Goal: Task Accomplishment & Management: Use online tool/utility

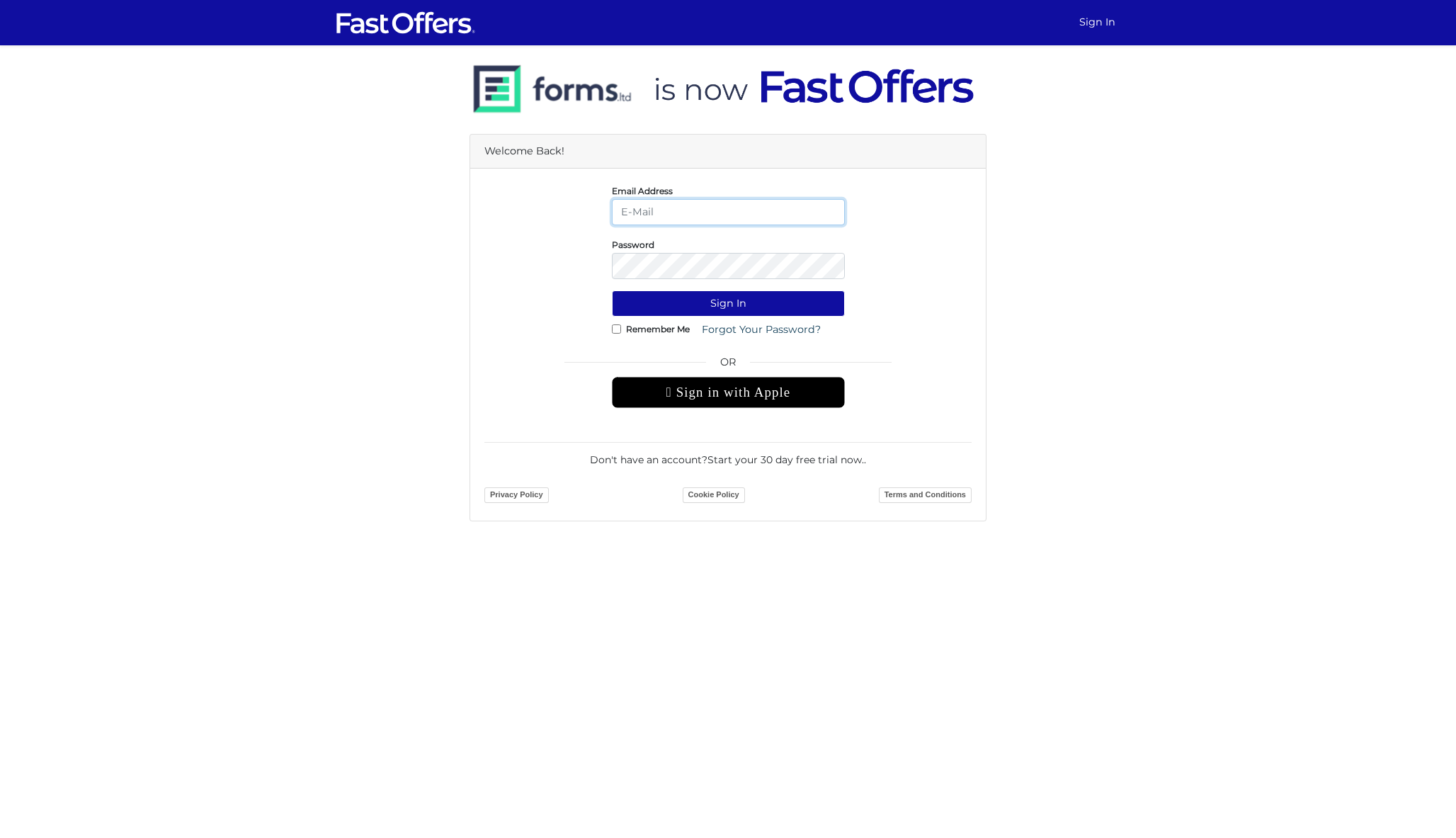
type input "dan@danmilewskirealty.com"
click at [728, 303] on button "Sign In" at bounding box center [728, 303] width 233 height 26
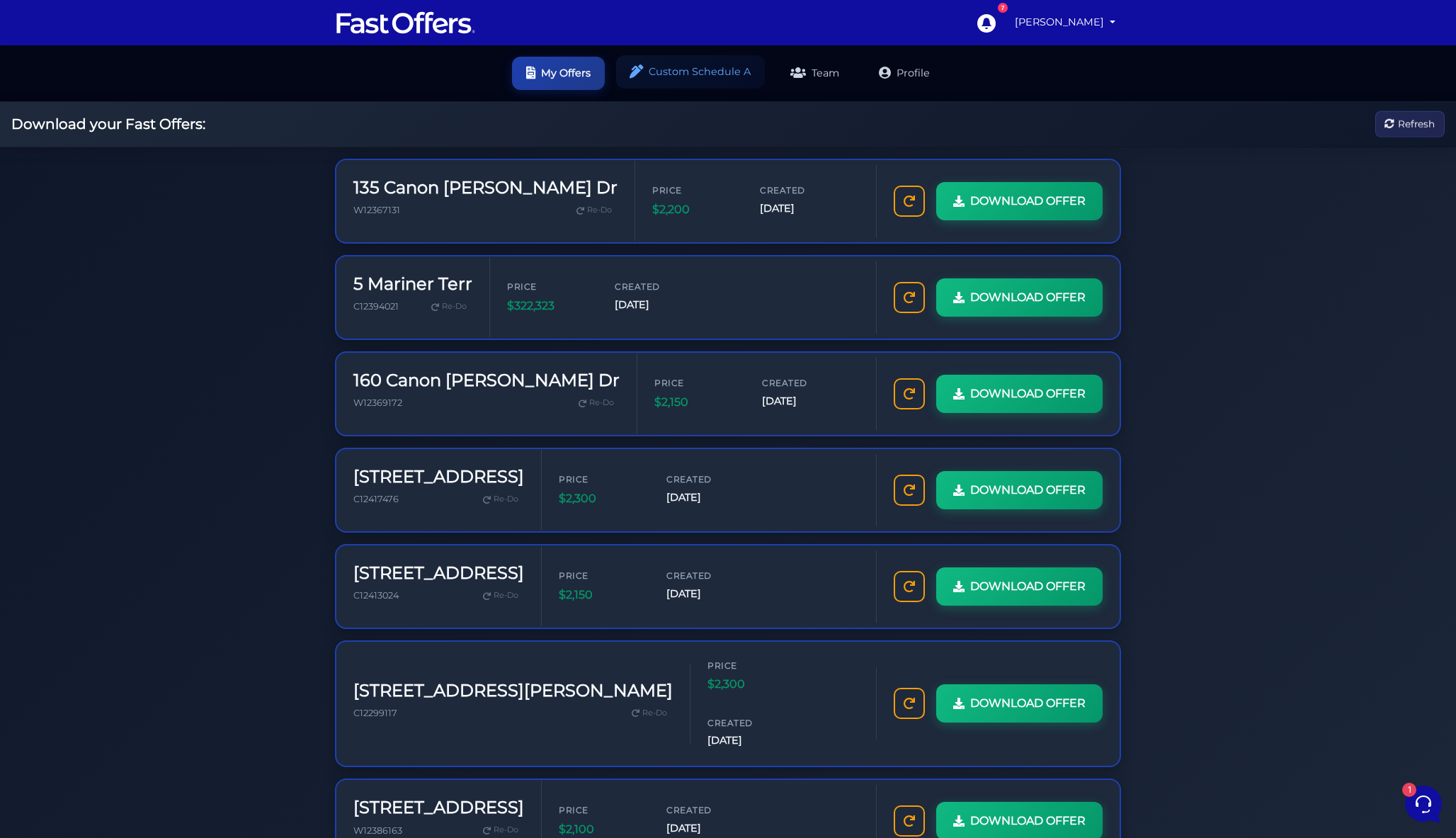
click at [693, 70] on link "Custom Schedule A" at bounding box center [690, 72] width 149 height 33
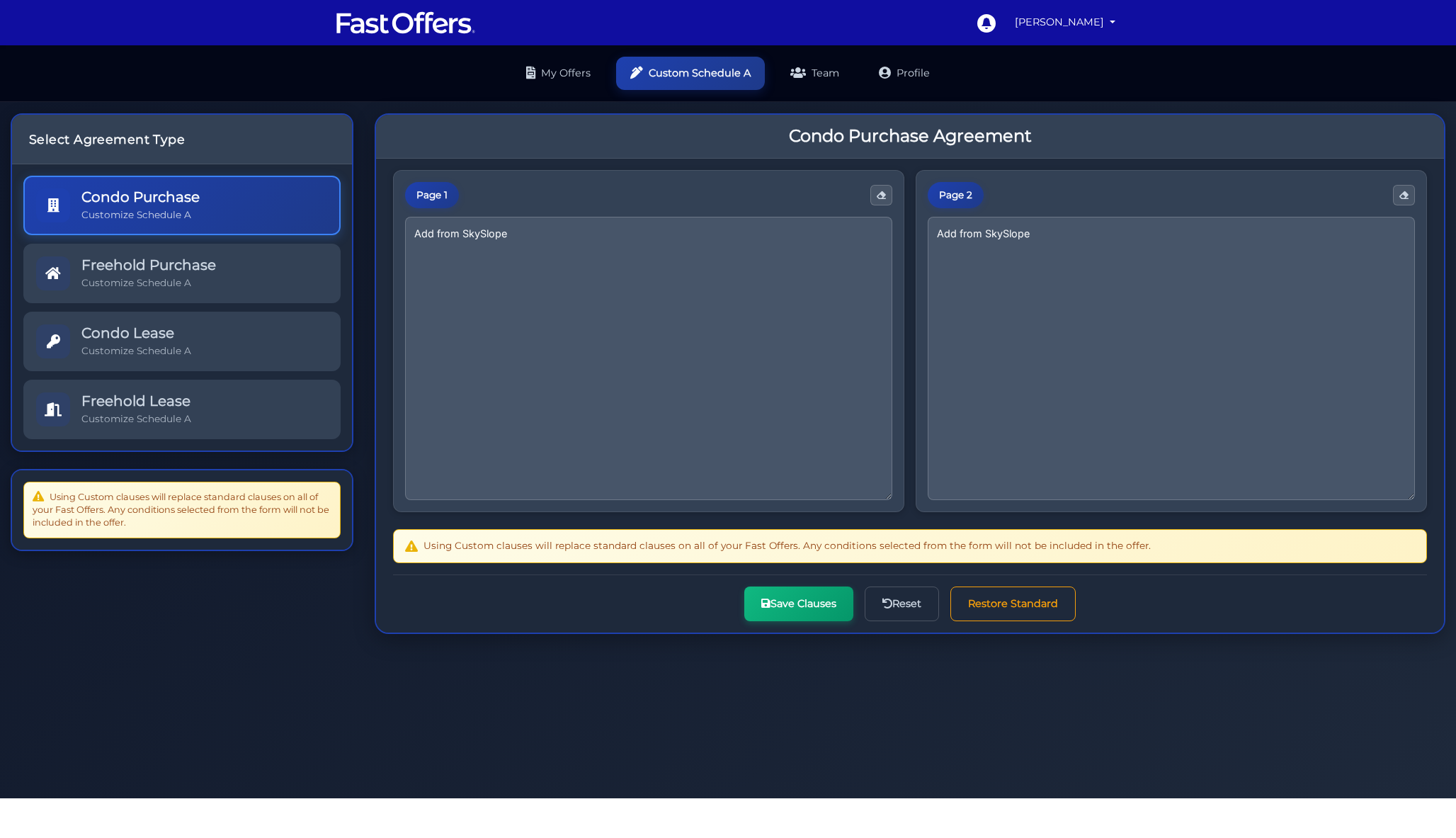
click at [559, 72] on link "My Offers" at bounding box center [558, 73] width 93 height 33
